Goal: Book appointment/travel/reservation

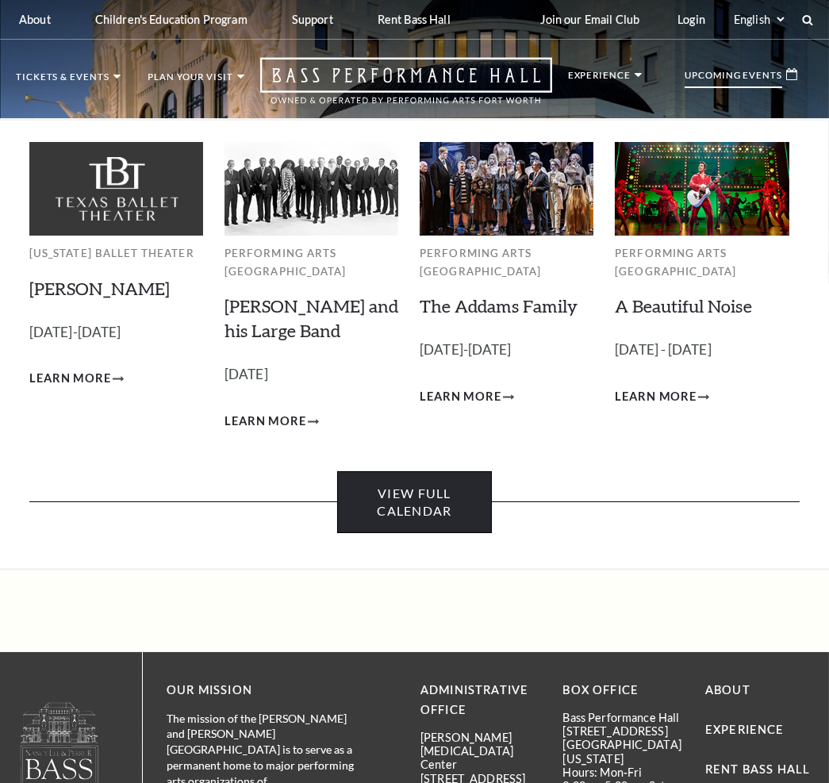
click at [419, 495] on link "View Full Calendar" at bounding box center [414, 502] width 154 height 63
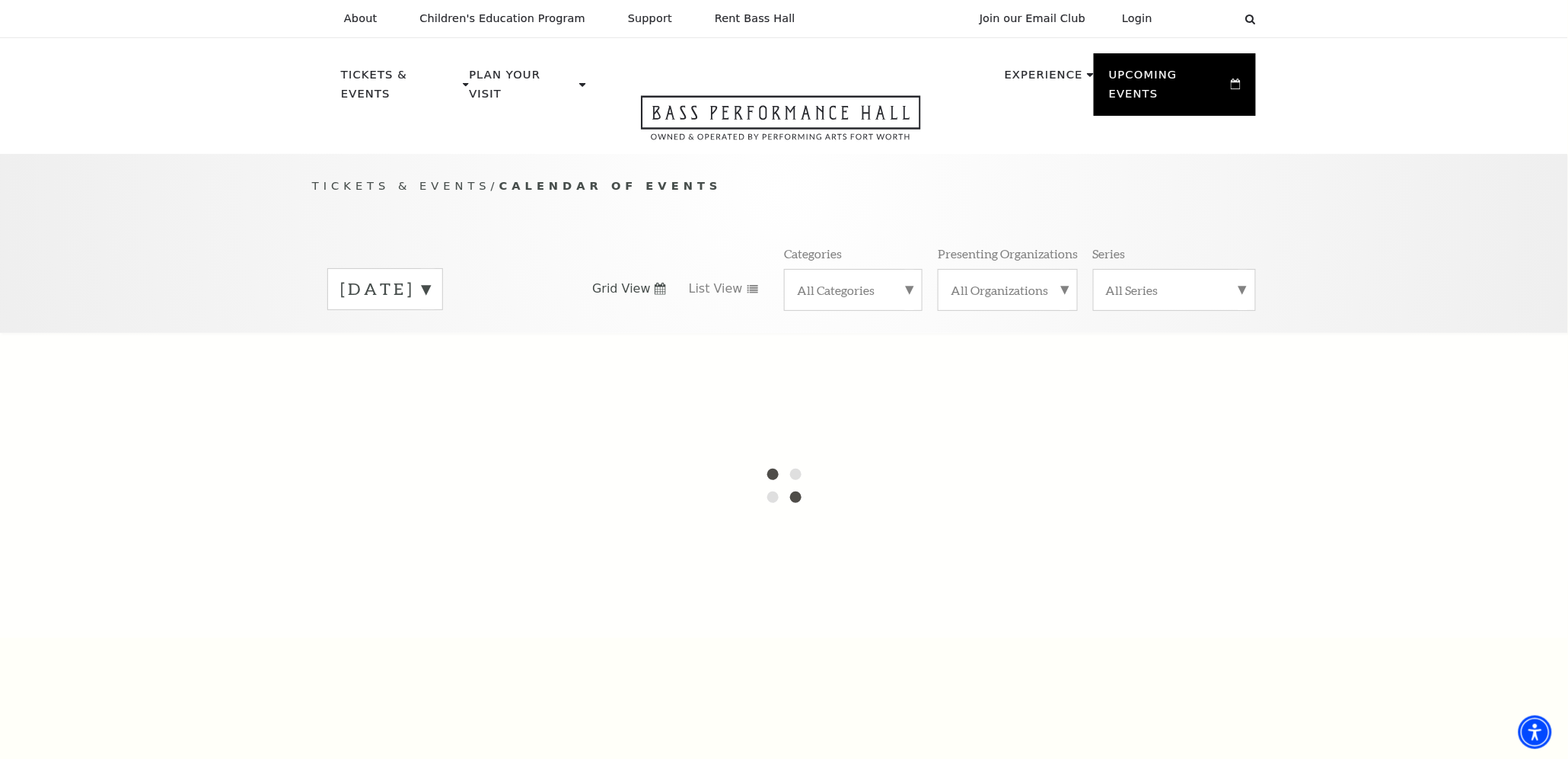
click at [430, 278] on label "September 2025" at bounding box center [385, 289] width 90 height 24
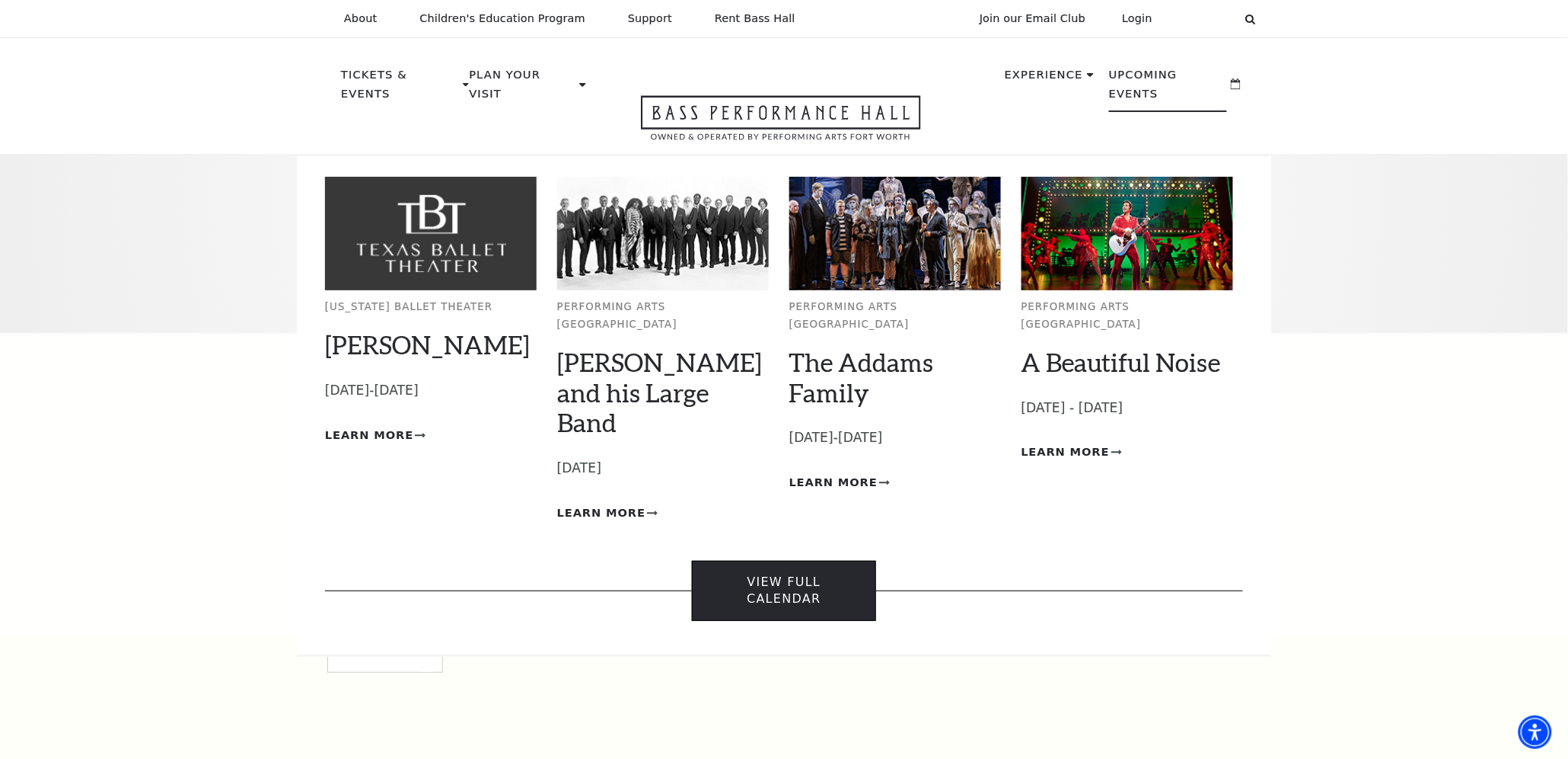
click at [768, 561] on link "View Full Calendar" at bounding box center [784, 591] width 183 height 61
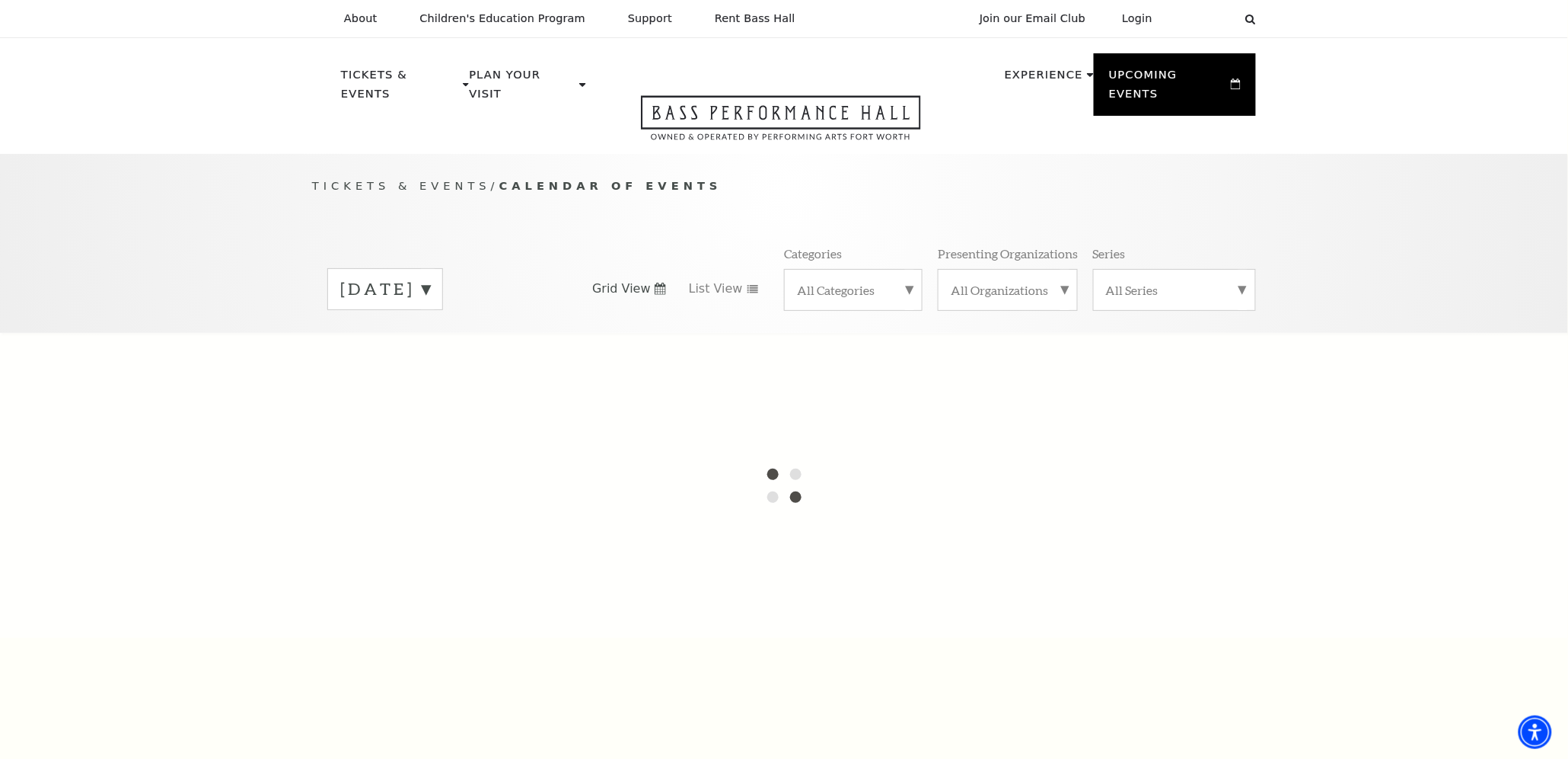
click at [430, 278] on label "September 2025" at bounding box center [385, 289] width 90 height 24
click at [403, 497] on div at bounding box center [784, 485] width 1568 height 305
click at [403, 631] on label "August 2026" at bounding box center [385, 648] width 90 height 33
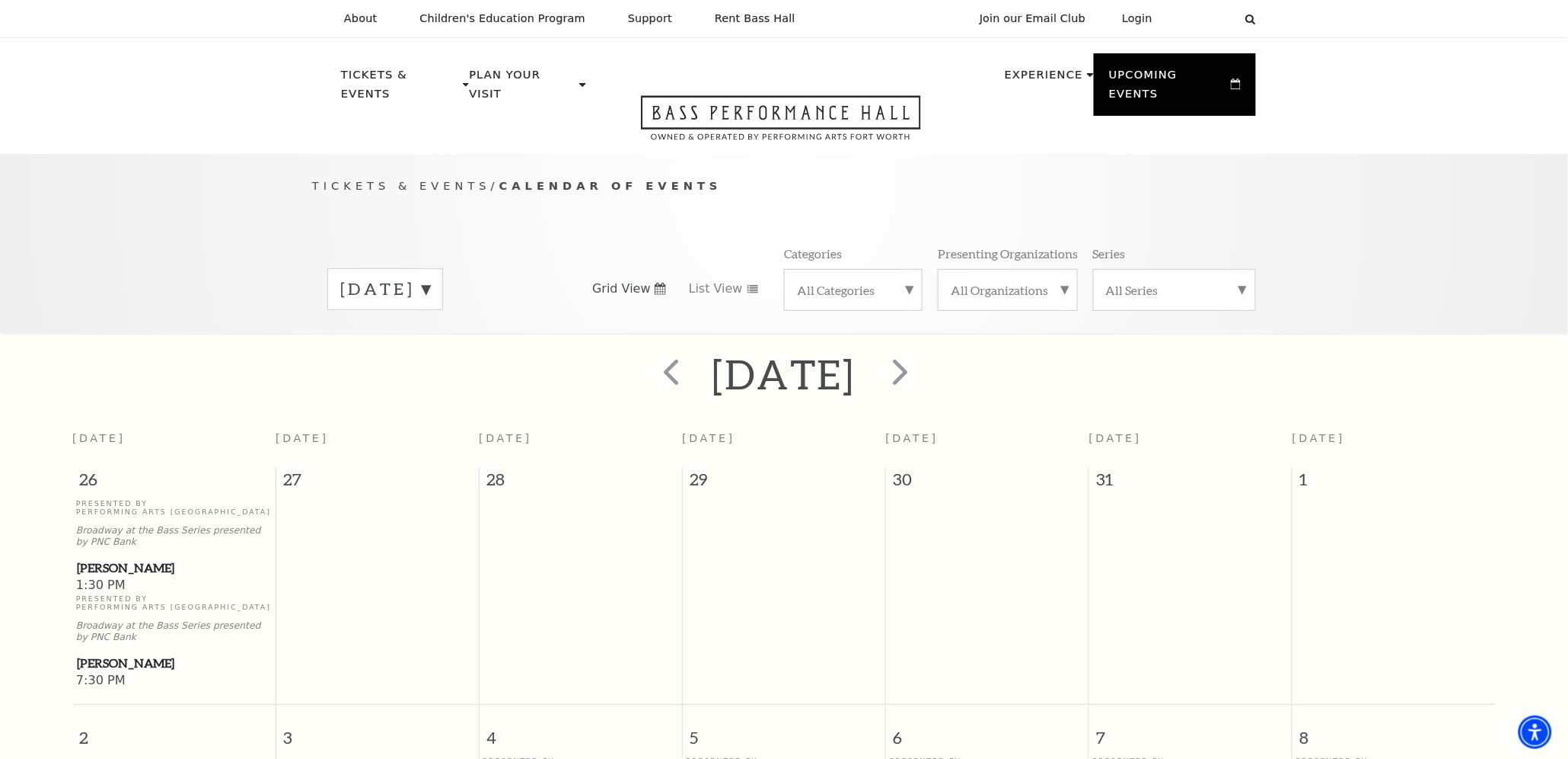
click at [430, 278] on label "August 2026" at bounding box center [385, 289] width 90 height 24
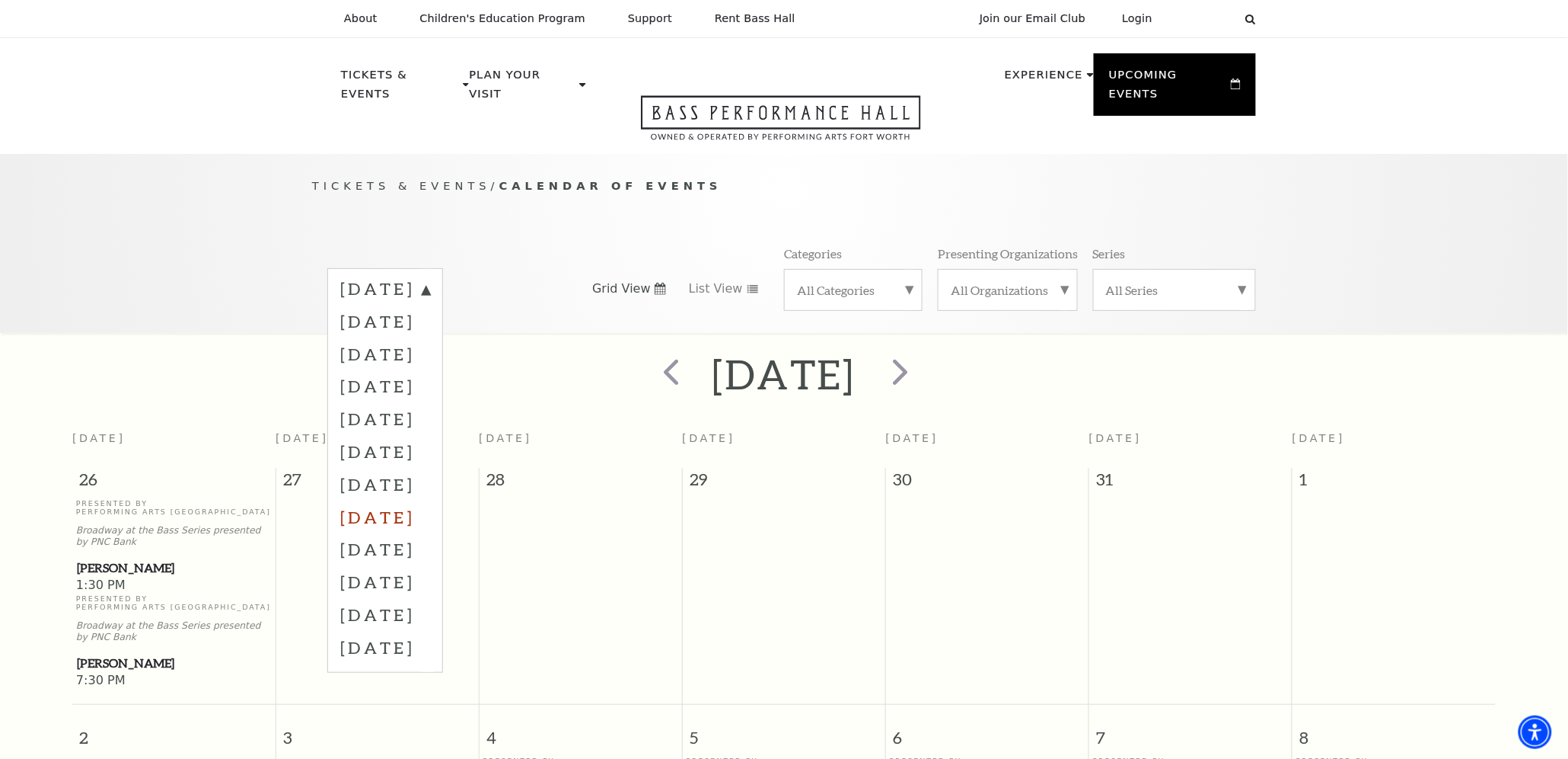
click at [402, 501] on label "April 2026" at bounding box center [385, 517] width 90 height 33
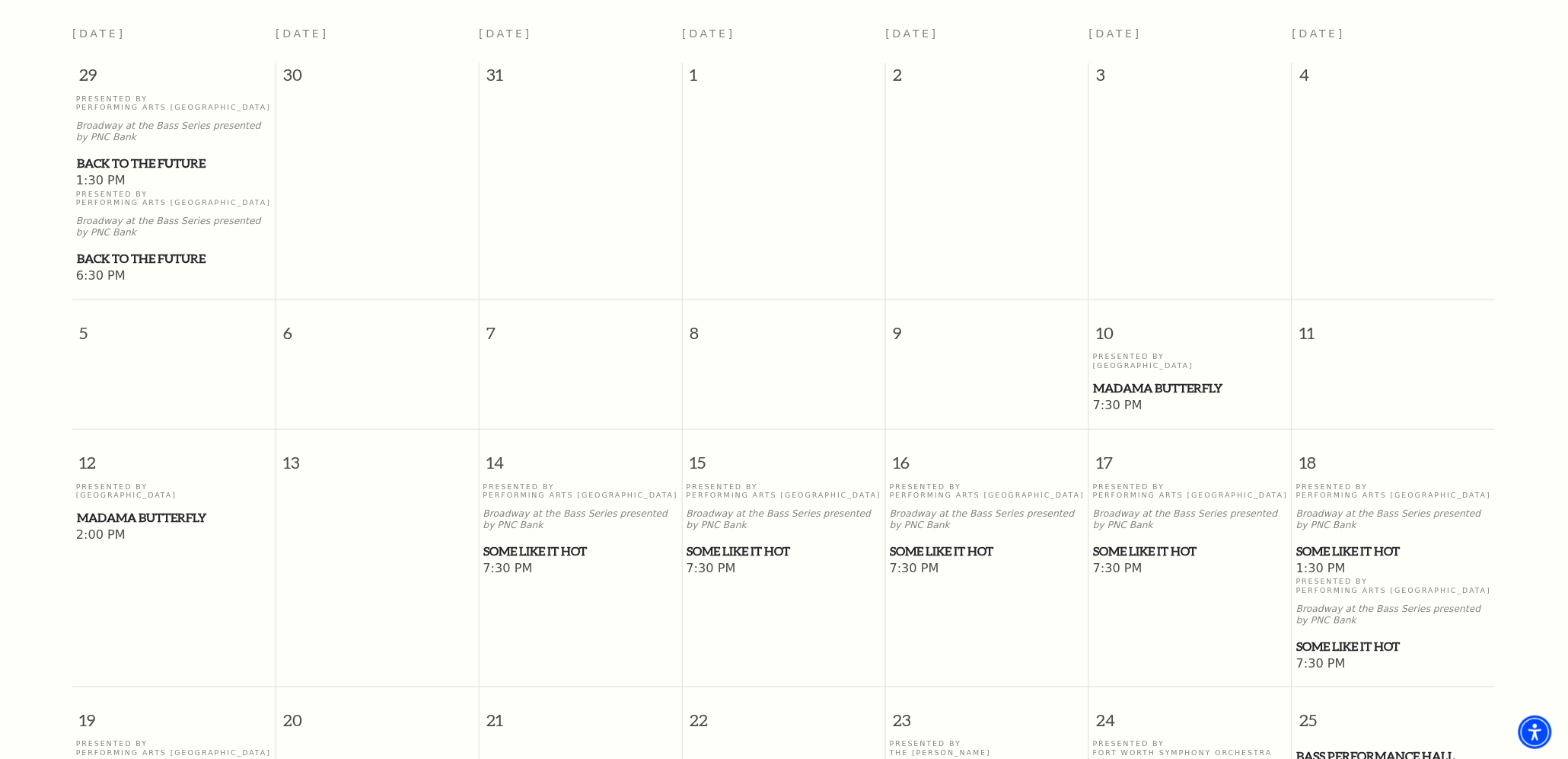
scroll to position [419, 0]
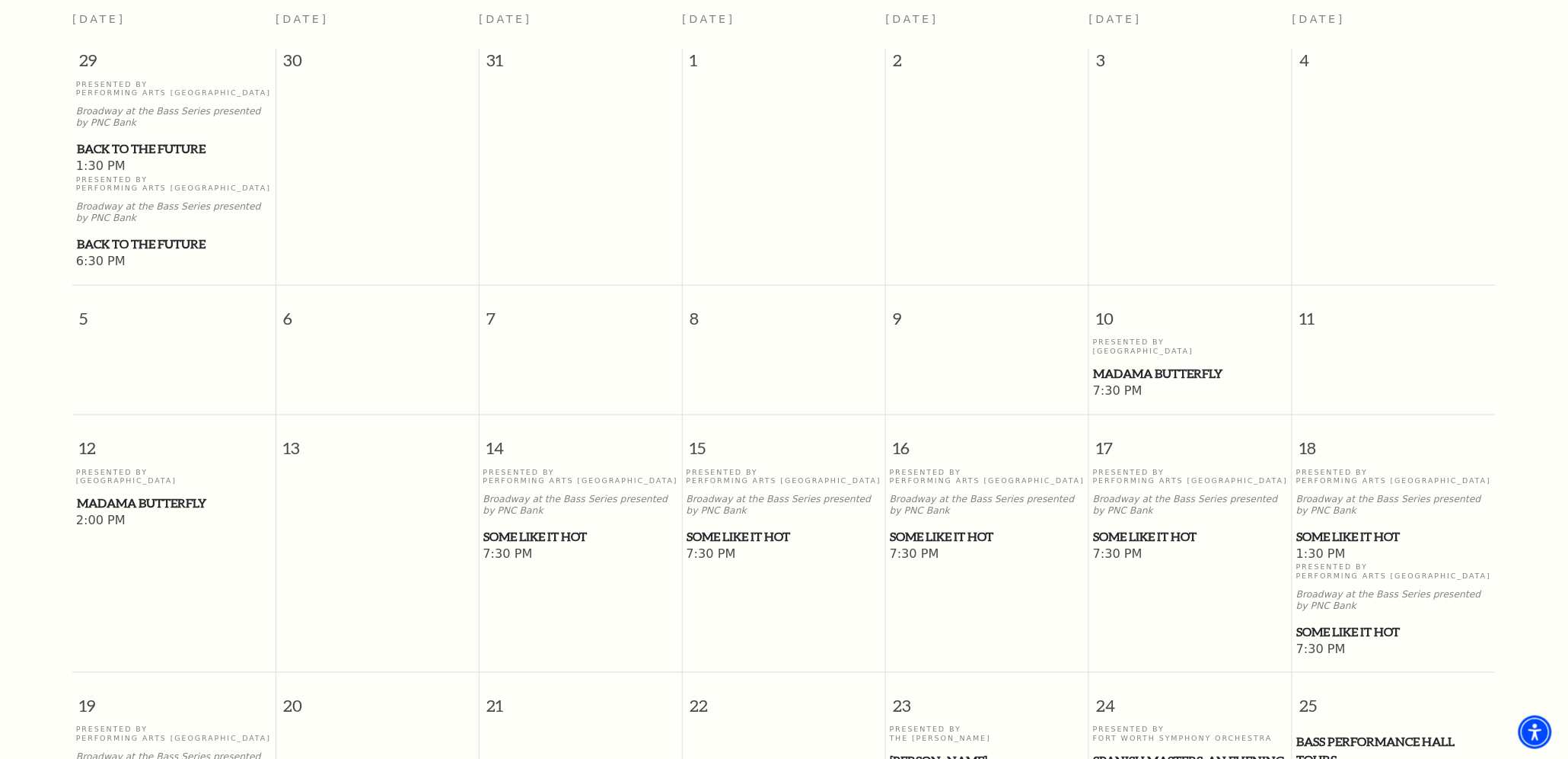
click at [535, 527] on span "Some Like It Hot" at bounding box center [581, 537] width 194 height 19
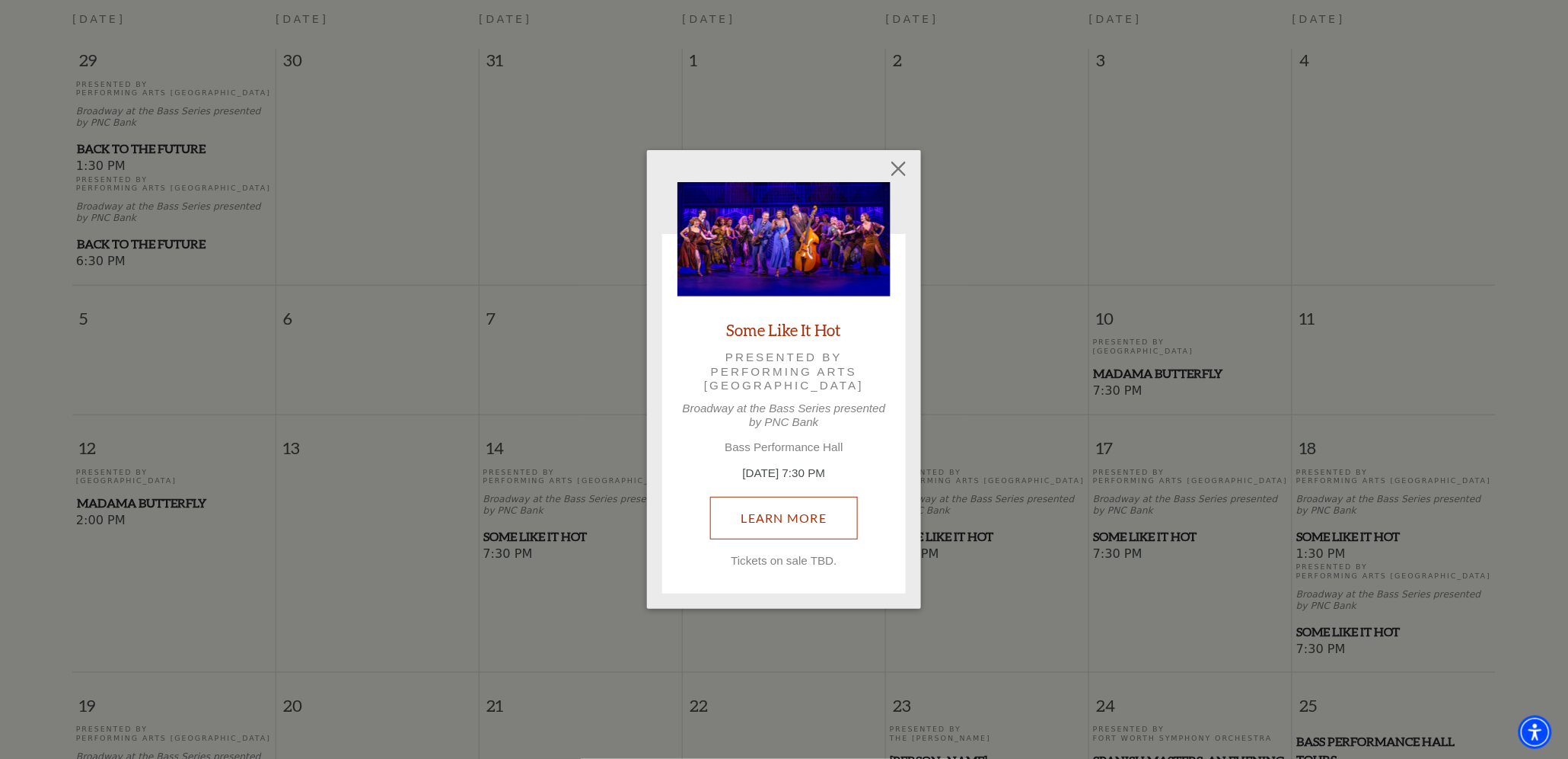
click at [766, 521] on link "Learn More" at bounding box center [784, 518] width 149 height 42
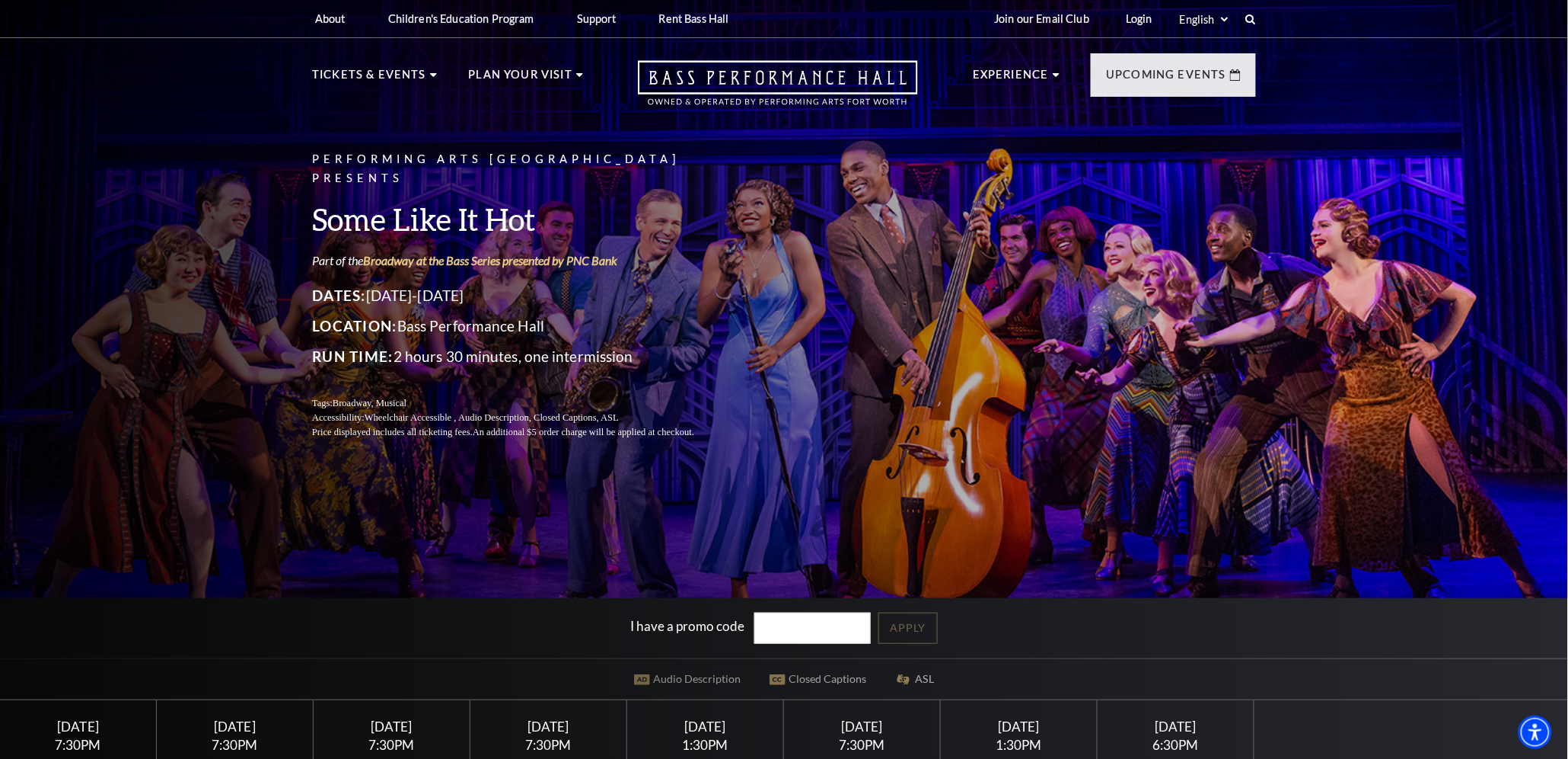
click at [730, 723] on div "[DATE]" at bounding box center [705, 726] width 120 height 16
click at [720, 738] on div "1:30PM" at bounding box center [705, 744] width 120 height 12
